Goal: Information Seeking & Learning: Learn about a topic

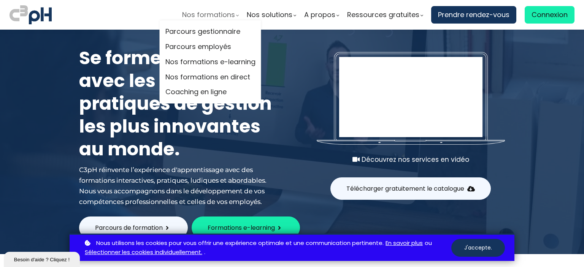
drag, startPoint x: 580, startPoint y: 6, endPoint x: 237, endPoint y: 14, distance: 343.5
click at [237, 14] on div "Nos formations" at bounding box center [210, 14] width 56 height 11
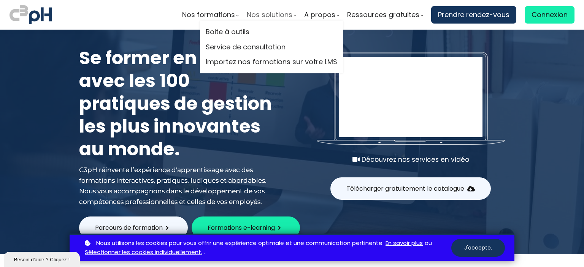
click at [286, 10] on span "Nos solutions" at bounding box center [270, 14] width 46 height 11
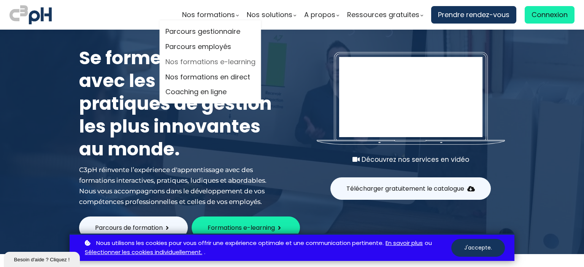
click at [199, 61] on link "Nos formations e-learning" at bounding box center [210, 61] width 90 height 11
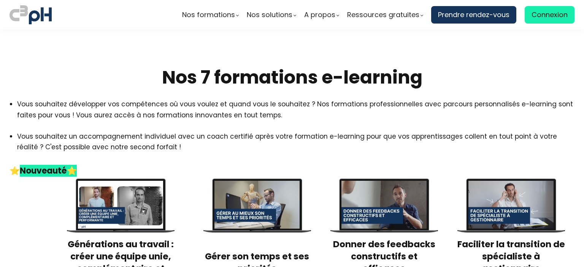
drag, startPoint x: 579, startPoint y: 35, endPoint x: 583, endPoint y: 47, distance: 13.2
click at [583, 50] on div "Nos formations Parcours gestionnaire Parcours employés" at bounding box center [292, 133] width 584 height 267
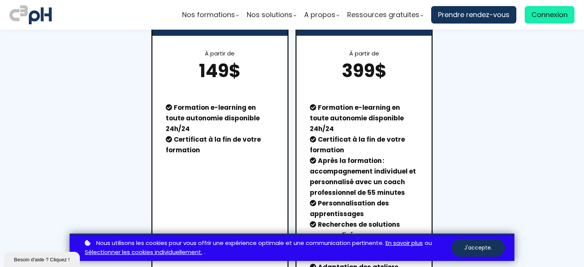
scroll to position [736, 0]
